Goal: Information Seeking & Learning: Compare options

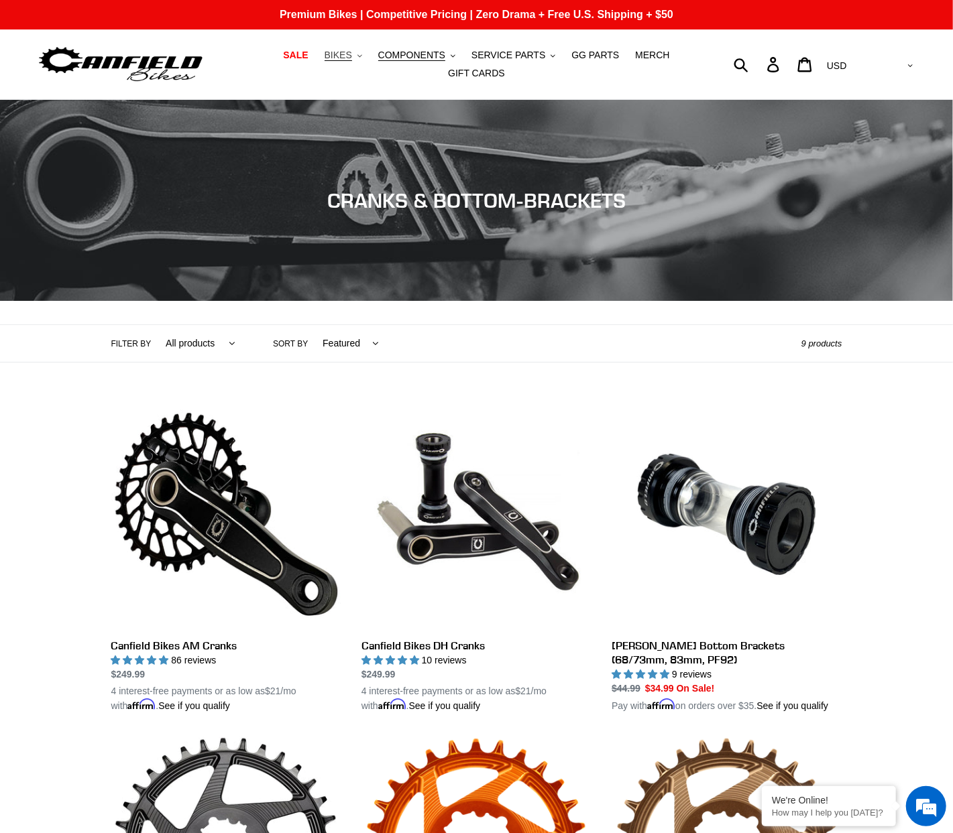
click at [328, 58] on span "BIKES" at bounding box center [337, 55] width 27 height 11
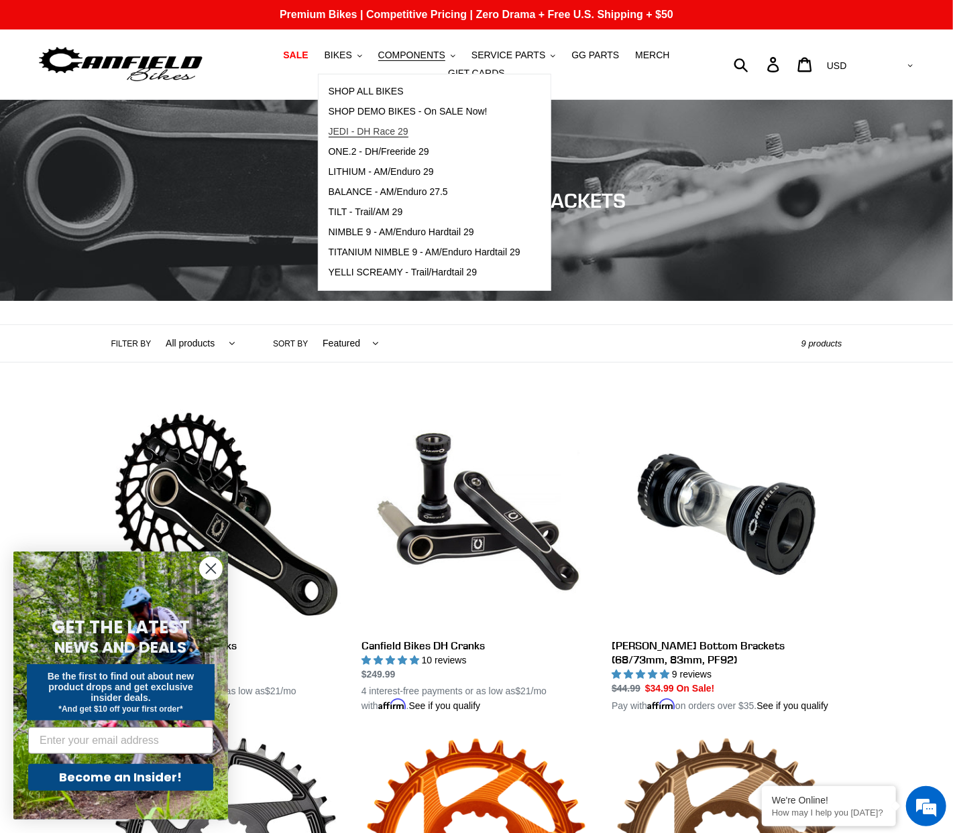
click at [350, 136] on span "JEDI - DH Race 29" at bounding box center [368, 131] width 80 height 11
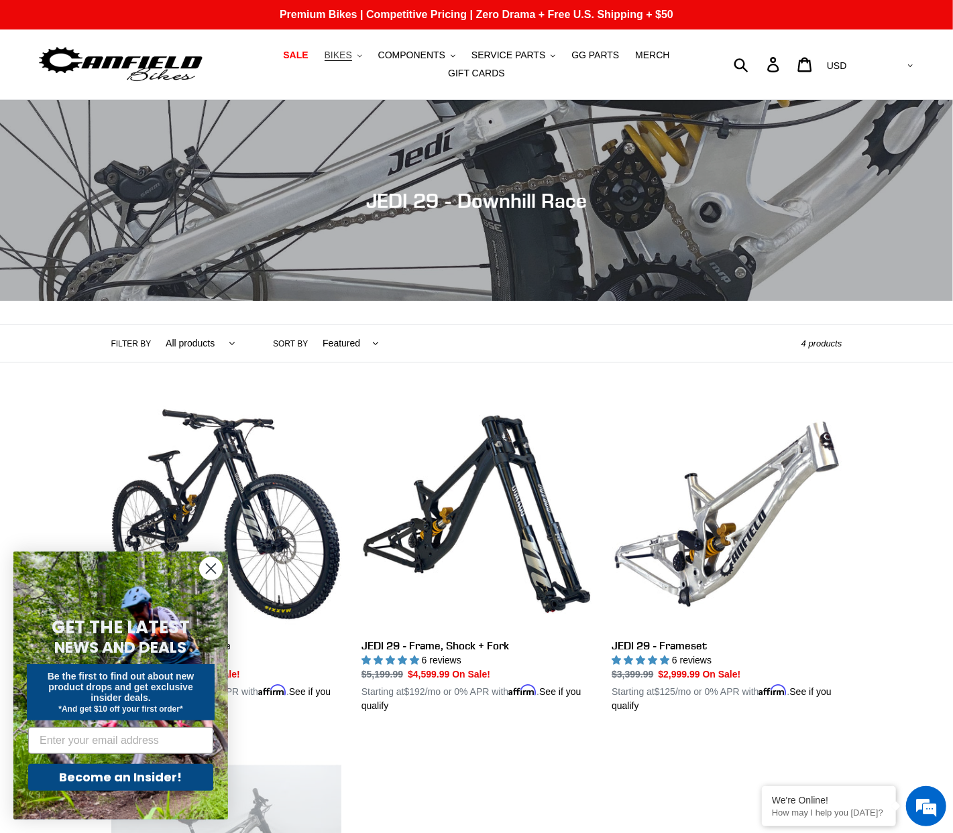
click at [327, 60] on span "BIKES" at bounding box center [337, 55] width 27 height 11
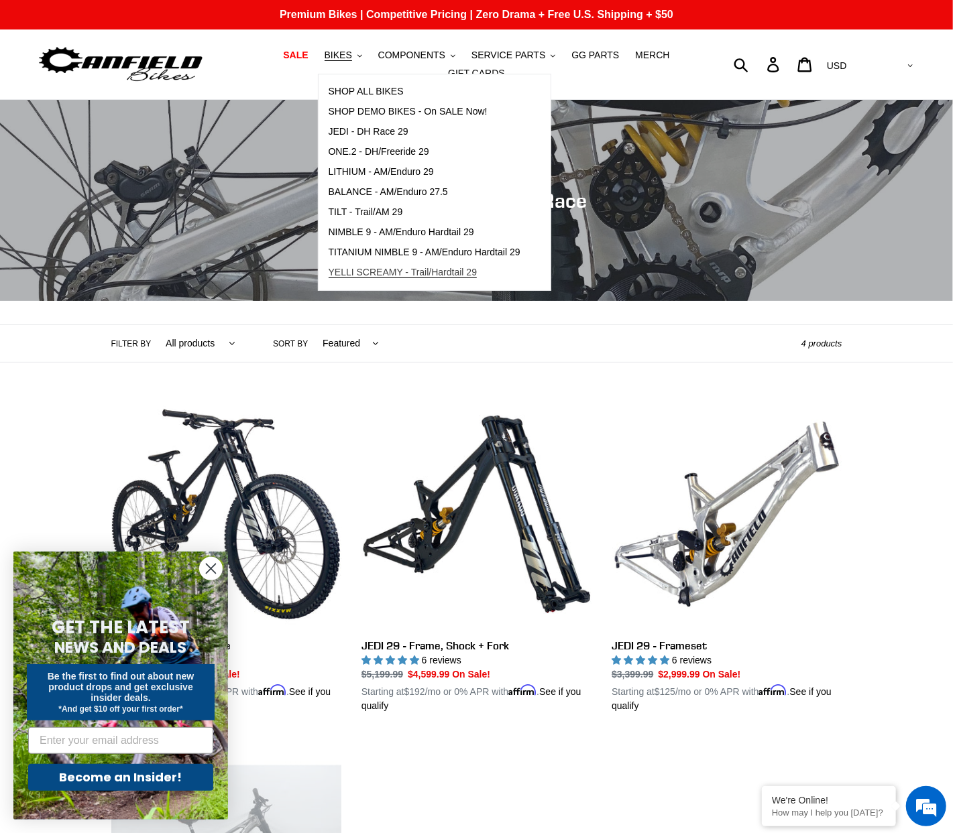
click at [363, 301] on div "Collection: JEDI 29 - Downhill Race" at bounding box center [476, 301] width 953 height 0
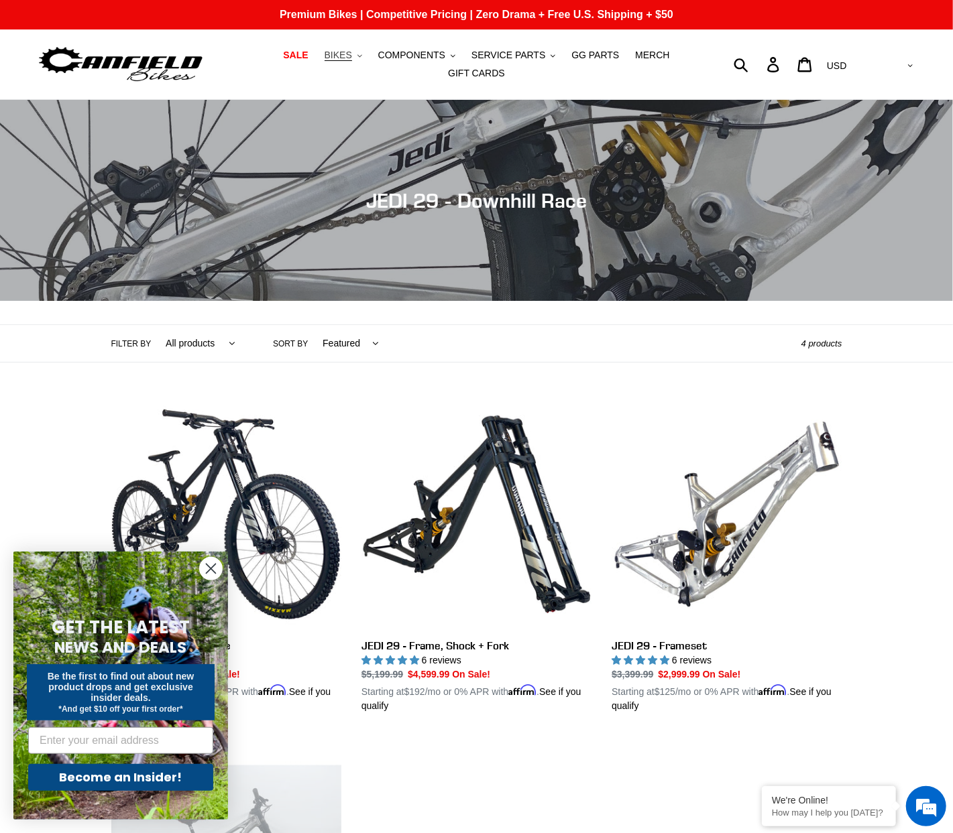
click at [329, 64] on button "BIKES .cls-1{fill:#231f20}" at bounding box center [343, 55] width 51 height 18
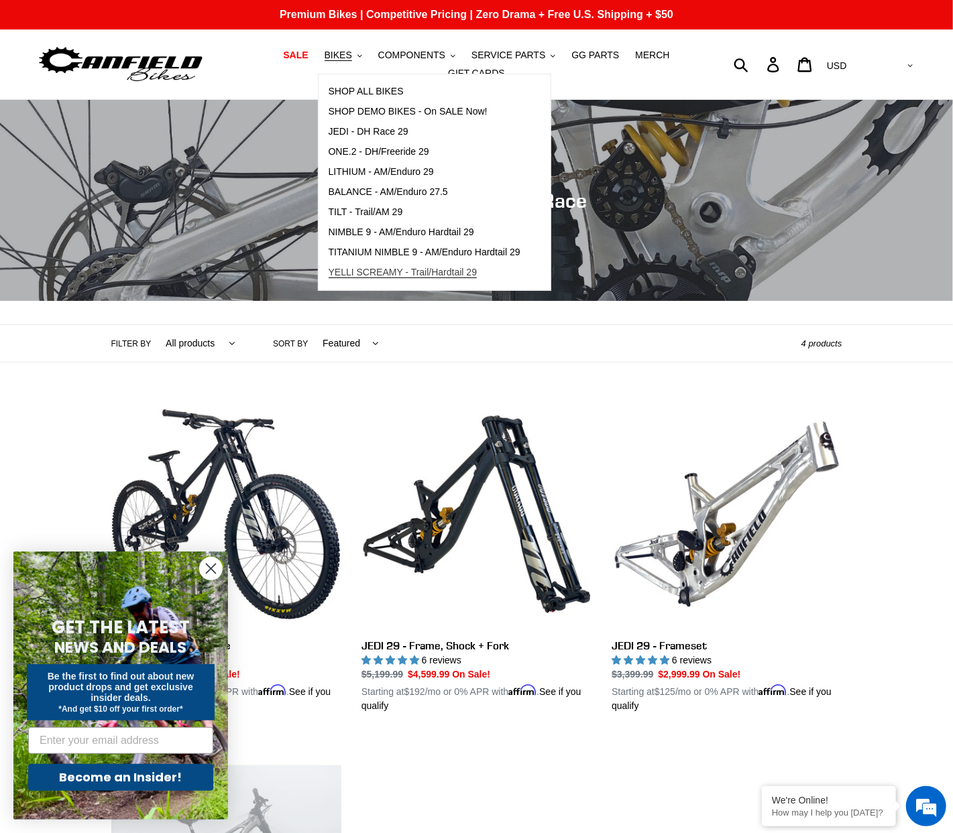
click at [381, 276] on span "YELLI SCREAMY - Trail/Hardtail 29" at bounding box center [402, 272] width 149 height 11
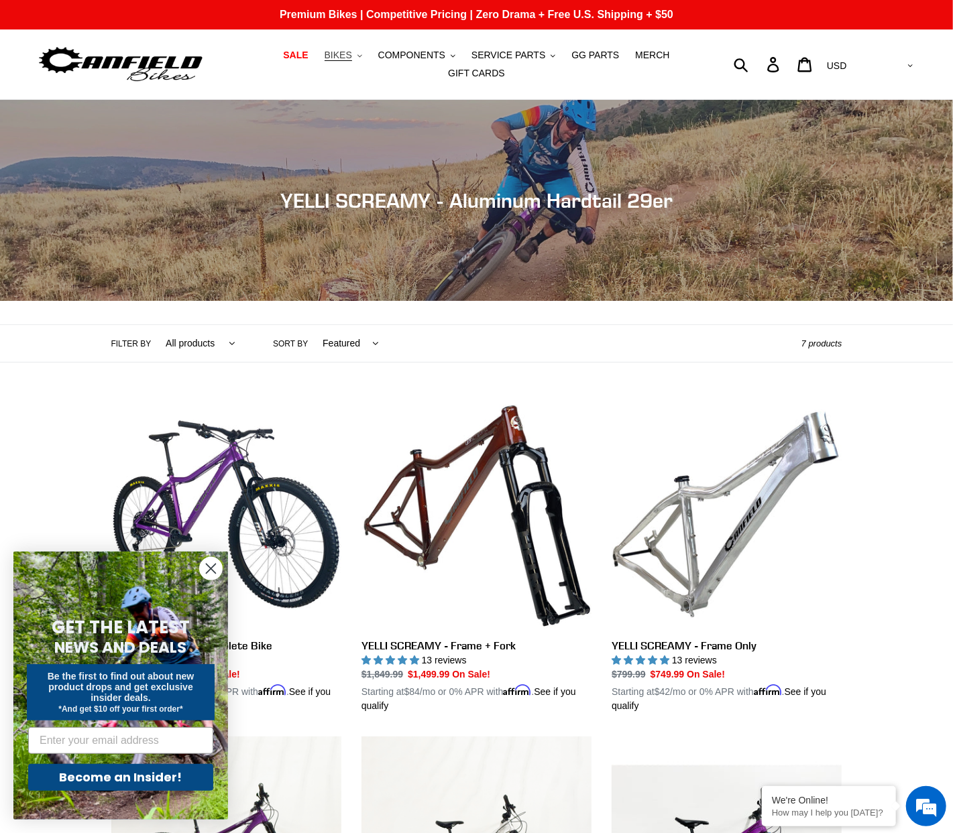
click at [324, 60] on span "BIKES" at bounding box center [337, 55] width 27 height 11
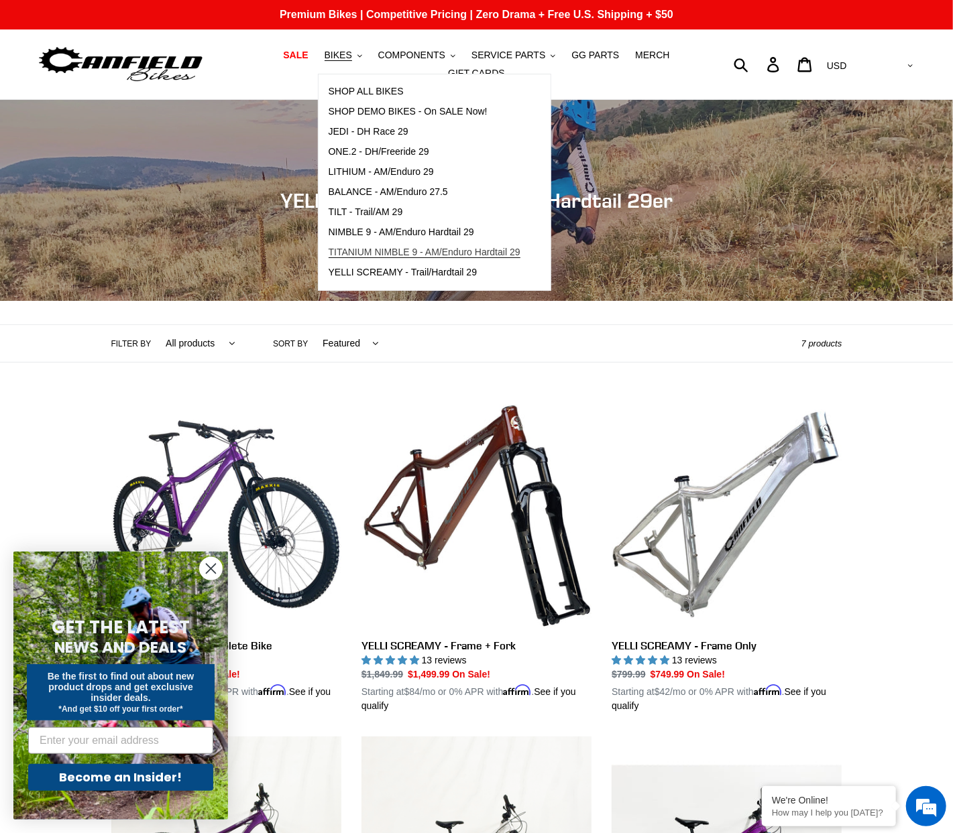
click at [356, 257] on span "TITANIUM NIMBLE 9 - AM/Enduro Hardtail 29" at bounding box center [424, 252] width 192 height 11
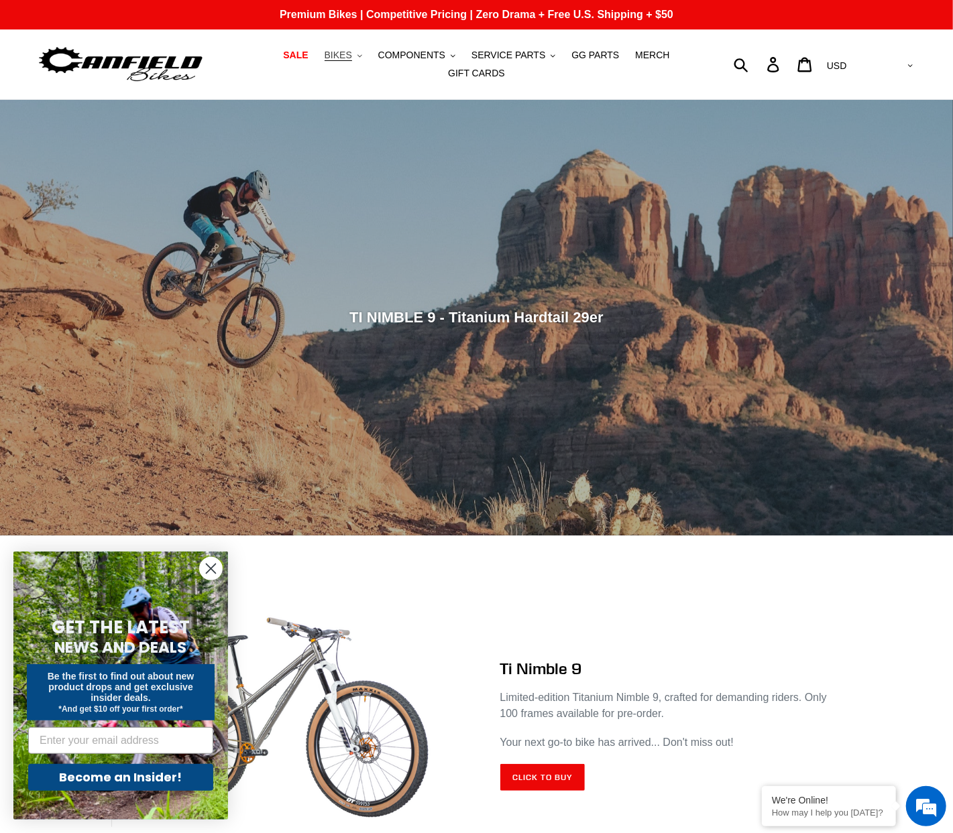
click at [324, 61] on span "BIKES" at bounding box center [337, 55] width 27 height 11
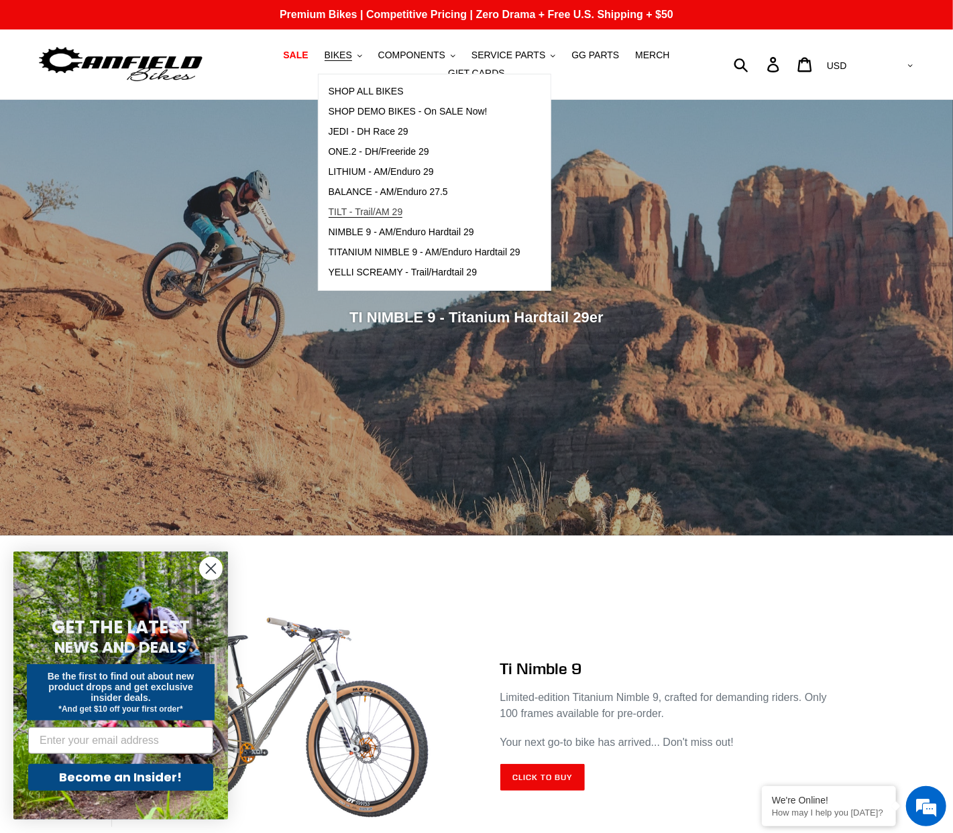
click at [356, 218] on span "TILT - Trail/AM 29" at bounding box center [365, 211] width 74 height 11
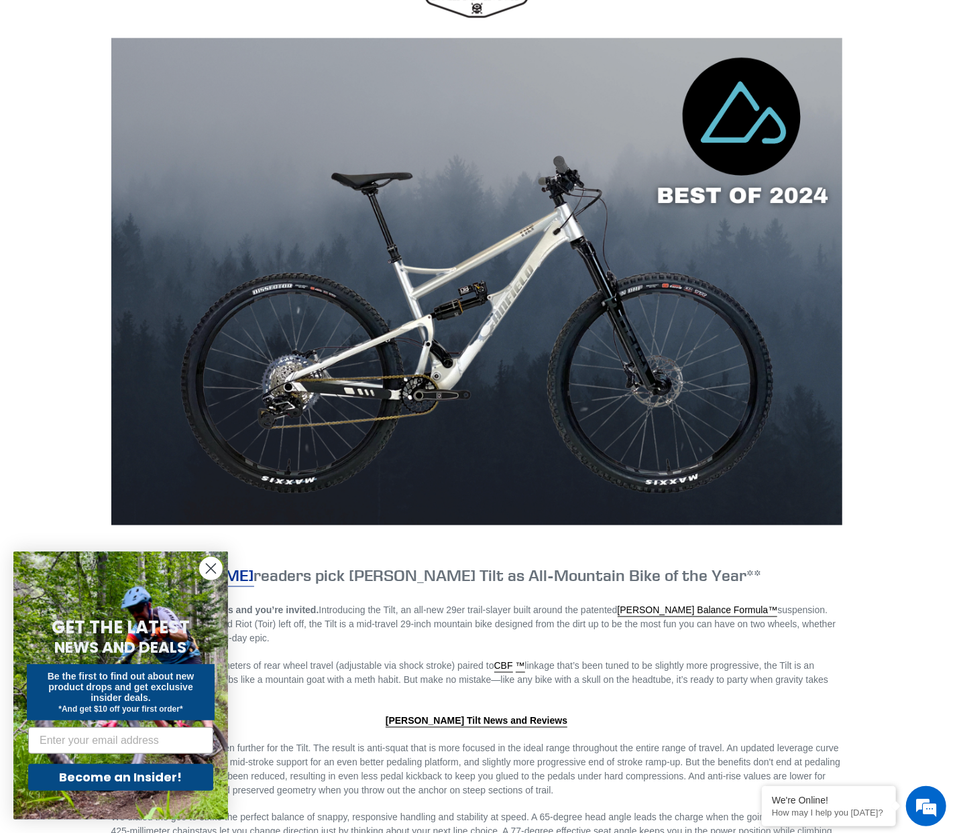
scroll to position [1394, 0]
